Goal: Book appointment/travel/reservation

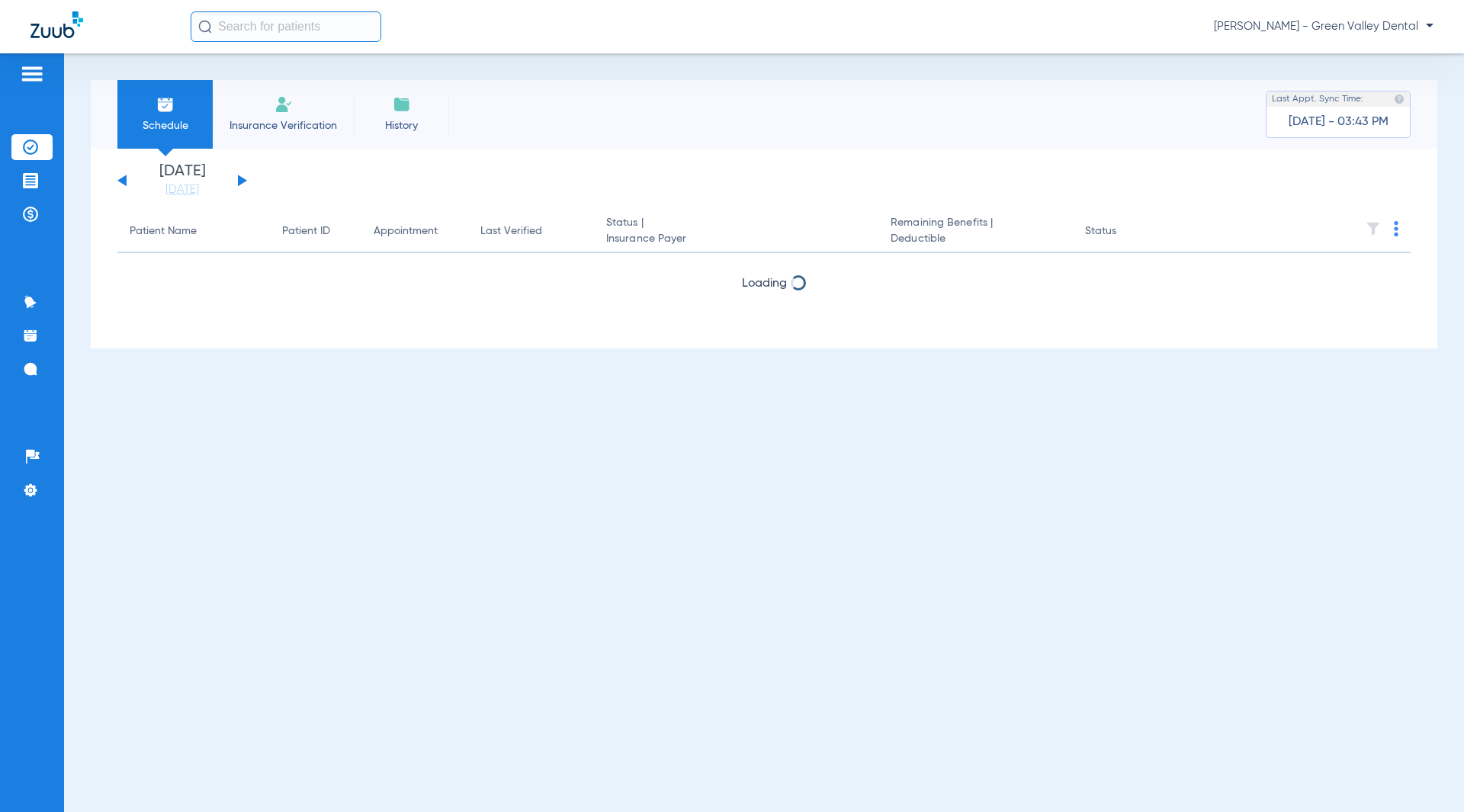
click at [298, 137] on li "Insurance Verification" at bounding box center [284, 114] width 141 height 68
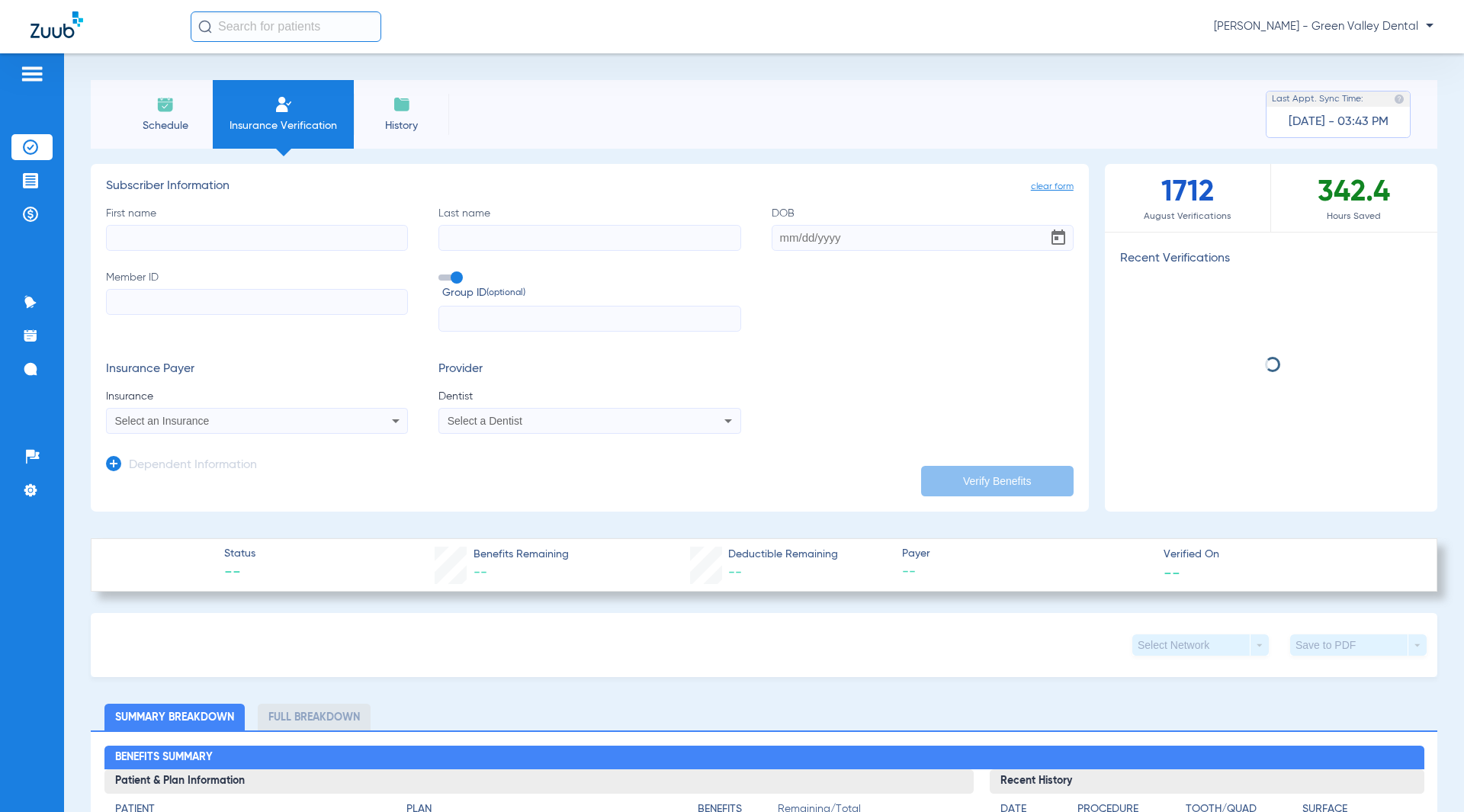
click at [196, 125] on span "Schedule" at bounding box center [165, 126] width 72 height 15
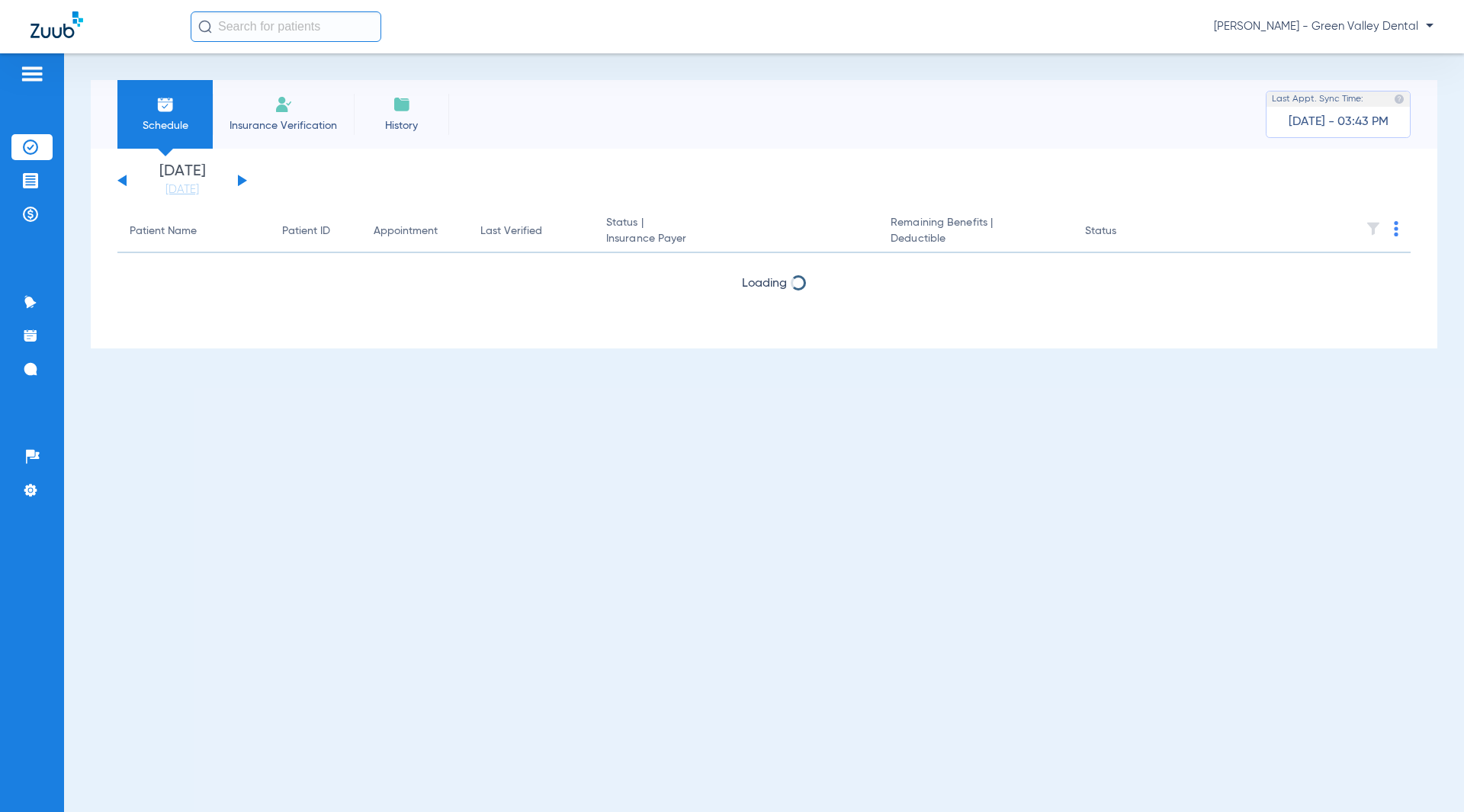
click at [243, 180] on button at bounding box center [242, 180] width 9 height 11
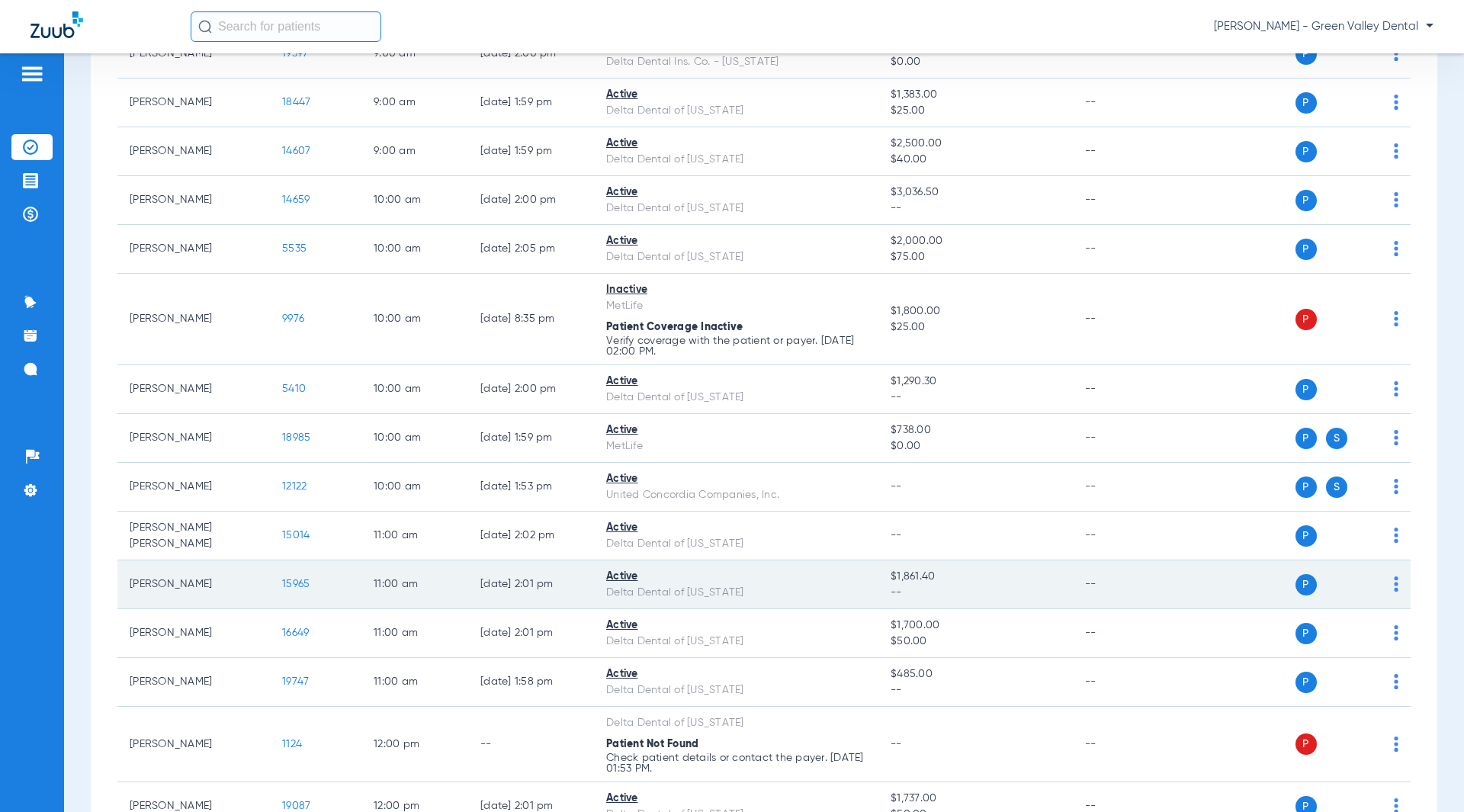
scroll to position [1067, 0]
